Goal: Information Seeking & Learning: Learn about a topic

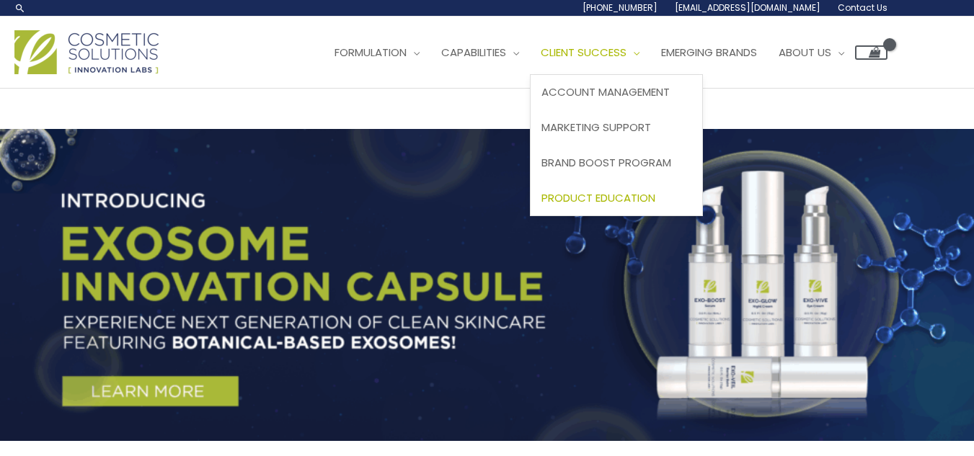
click at [541, 205] on span "Product Education" at bounding box center [598, 197] width 114 height 15
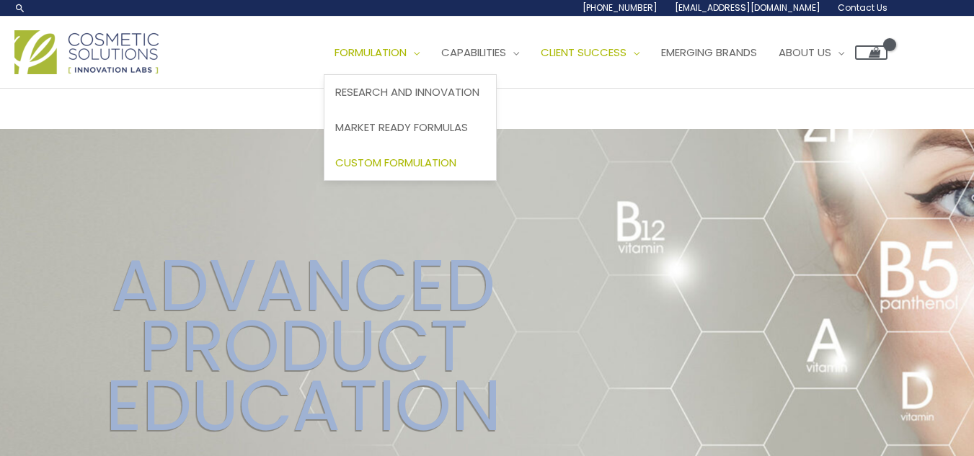
click at [335, 170] on span "Custom Formulation" at bounding box center [395, 162] width 121 height 15
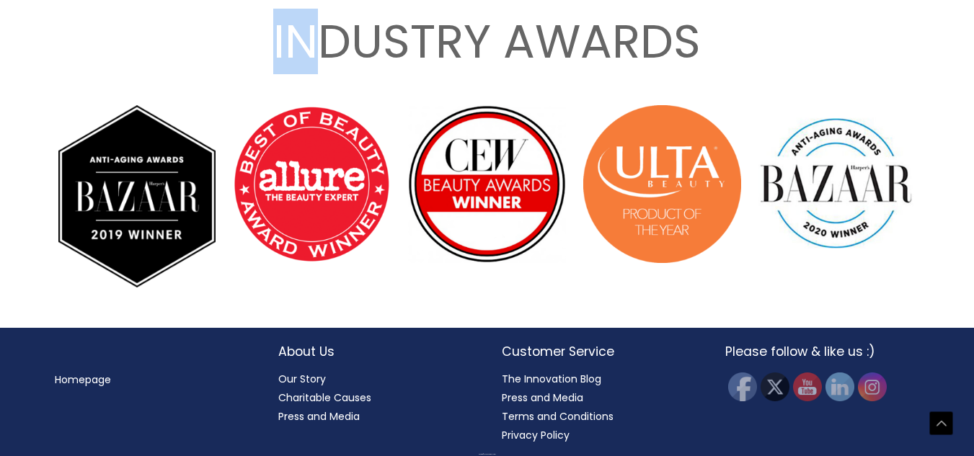
scroll to position [2519, 0]
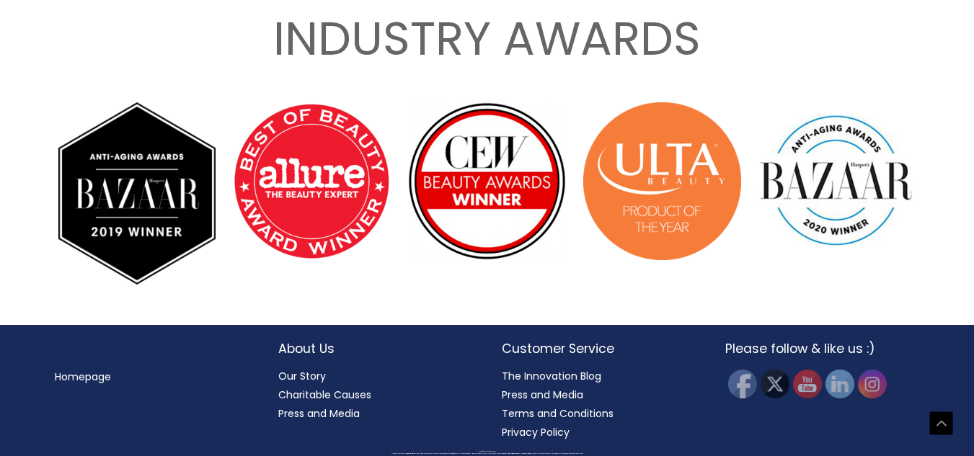
drag, startPoint x: 55, startPoint y: 65, endPoint x: 401, endPoint y: 181, distance: 364.8
copy div "For those clients who are looking for something that is uniquely their own, our…"
